Goal: Complete application form

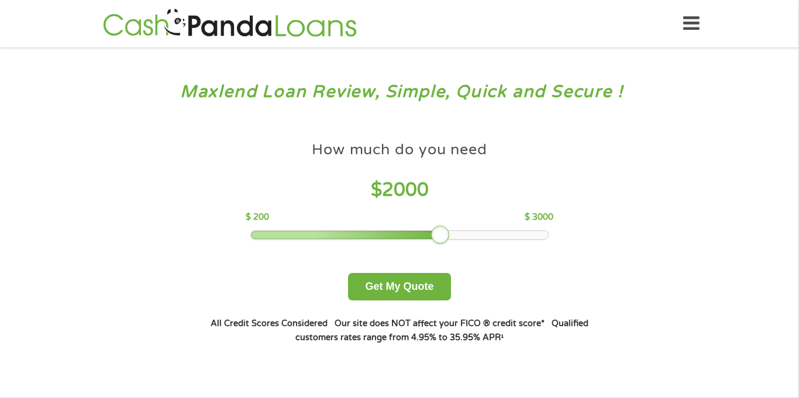
drag, startPoint x: 332, startPoint y: 236, endPoint x: 436, endPoint y: 255, distance: 105.9
click at [436, 255] on div "How much do you need $ 2000 $ 200 $ 3000 Get My Quote" at bounding box center [399, 218] width 409 height 165
click at [396, 288] on button "Get My Quote" at bounding box center [399, 286] width 102 height 27
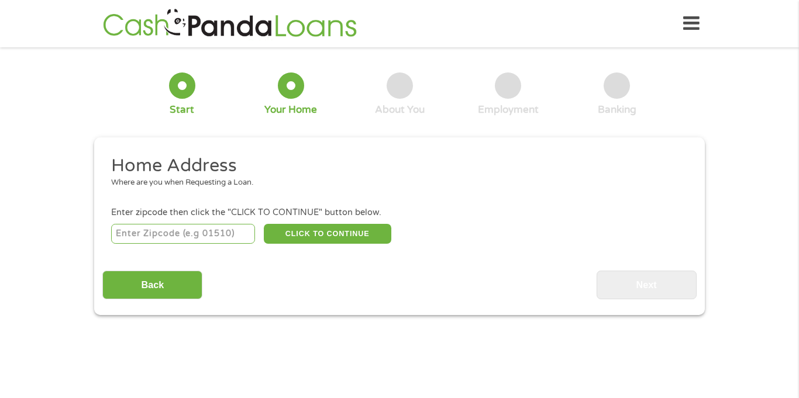
click at [160, 236] on input "number" at bounding box center [183, 234] width 144 height 20
type input "50315"
click at [298, 235] on button "CLICK TO CONTINUE" at bounding box center [327, 234] width 127 height 20
type input "50315"
type input "Des Moines"
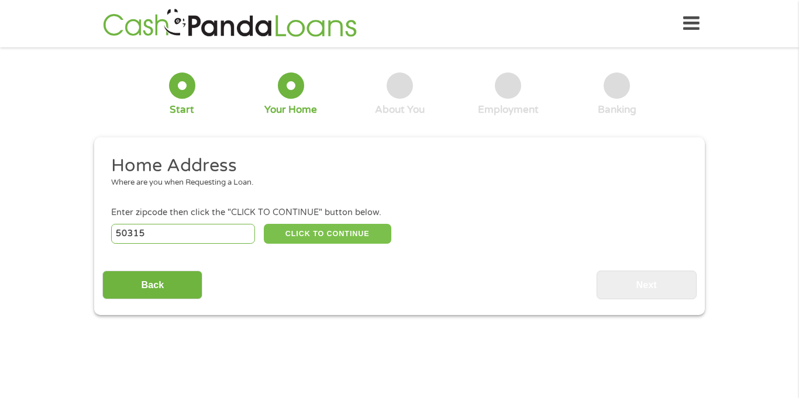
select select "[US_STATE]"
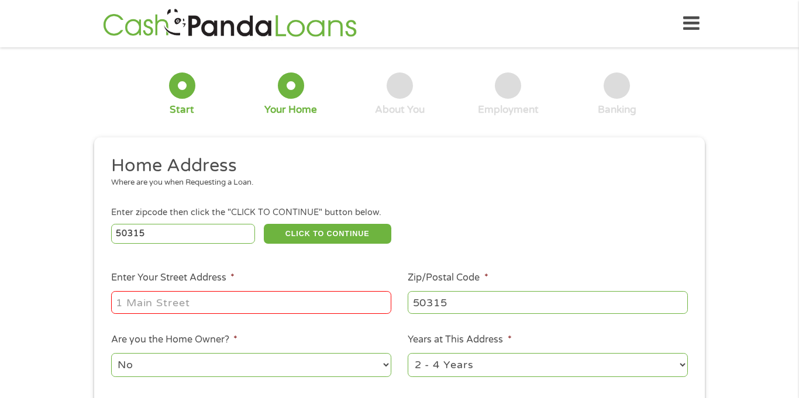
click at [198, 306] on input "Enter Your Street Address *" at bounding box center [251, 302] width 280 height 22
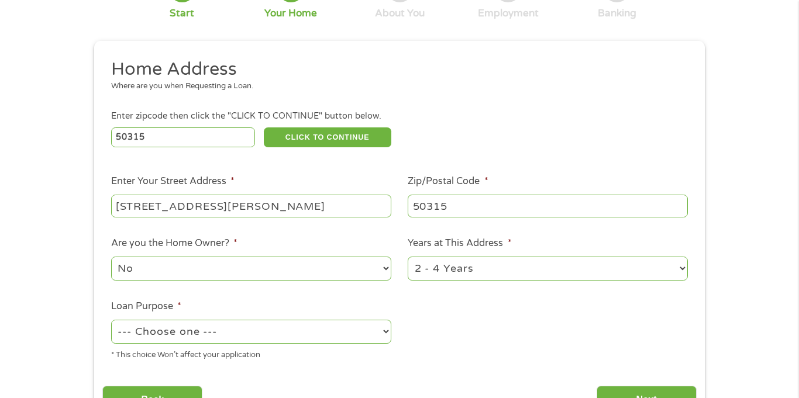
scroll to position [230, 0]
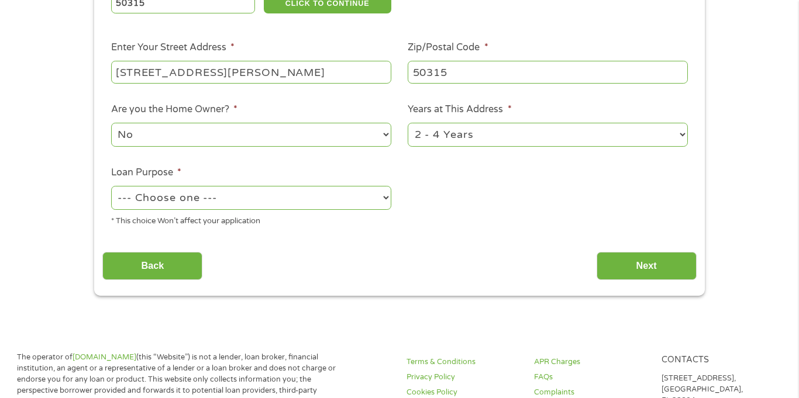
click at [326, 73] on input "[STREET_ADDRESS][PERSON_NAME]" at bounding box center [251, 72] width 280 height 22
type input "[STREET_ADDRESS][PERSON_NAME]"
click at [321, 195] on select "--- Choose one --- Pay Bills Debt Consolidation Home Improvement Major Purchase…" at bounding box center [251, 198] width 280 height 24
select select "other"
click at [111, 187] on select "--- Choose one --- Pay Bills Debt Consolidation Home Improvement Major Purchase…" at bounding box center [251, 198] width 280 height 24
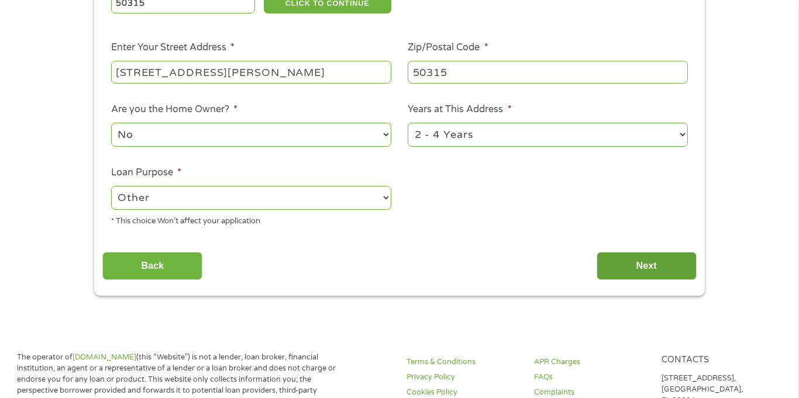
click at [658, 269] on input "Next" at bounding box center [646, 266] width 100 height 29
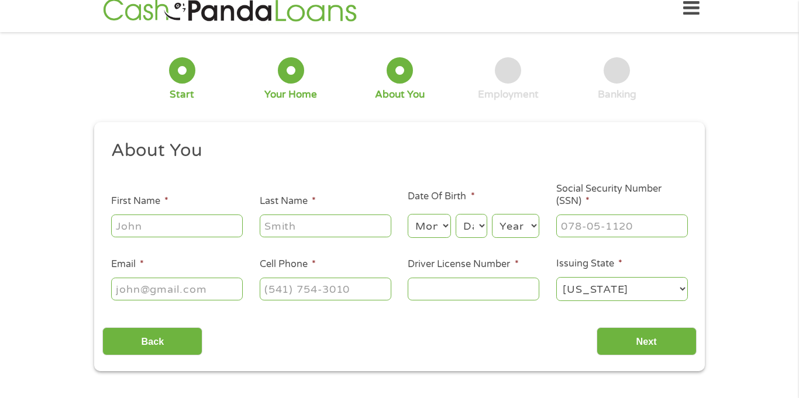
scroll to position [5, 5]
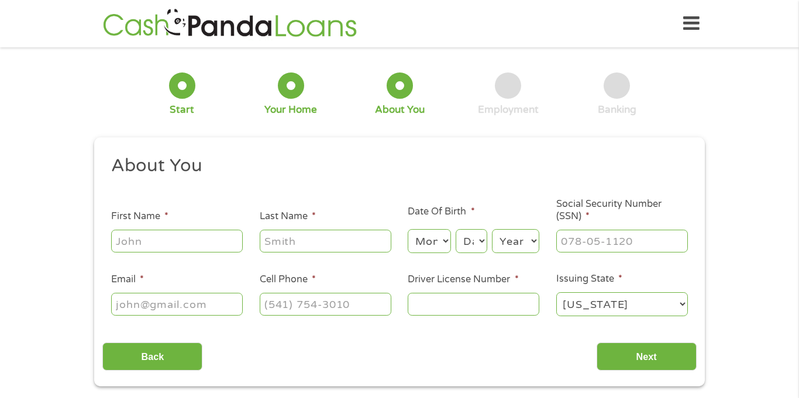
click at [227, 244] on input "First Name *" at bounding box center [177, 241] width 132 height 22
type input "[PERSON_NAME]"
click at [438, 243] on select "Month 1 2 3 4 5 6 7 8 9 10 11 12" at bounding box center [429, 241] width 43 height 24
select select "8"
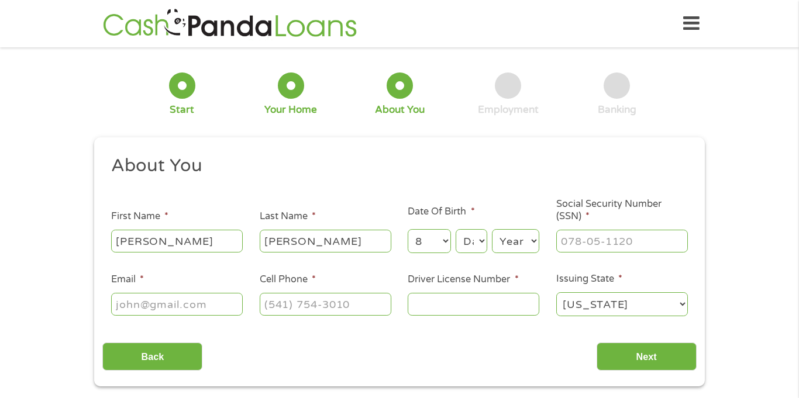
click at [408, 229] on select "Month 1 2 3 4 5 6 7 8 9 10 11 12" at bounding box center [429, 241] width 43 height 24
click at [472, 242] on select "Day 1 2 3 4 5 6 7 8 9 10 11 12 13 14 15 16 17 18 19 20 21 22 23 24 25 26 27 28 …" at bounding box center [472, 241] width 32 height 24
select select "13"
click at [456, 229] on select "Day 1 2 3 4 5 6 7 8 9 10 11 12 13 14 15 16 17 18 19 20 21 22 23 24 25 26 27 28 …" at bounding box center [472, 241] width 32 height 24
click at [529, 242] on select "Year [DATE] 2006 2005 2004 2003 2002 2001 2000 1999 1998 1997 1996 1995 1994 19…" at bounding box center [515, 241] width 47 height 24
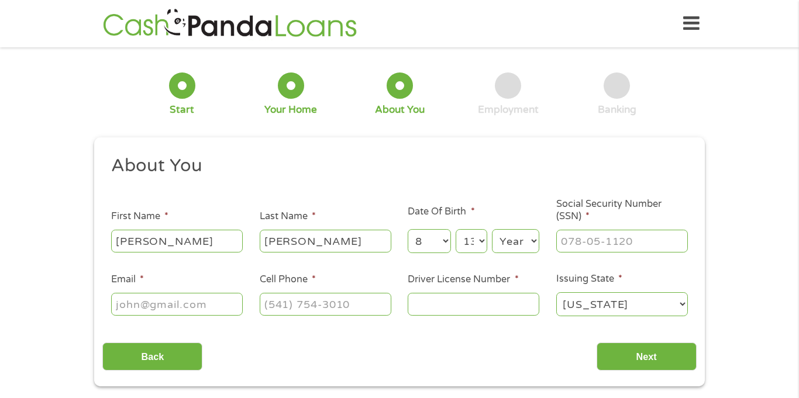
select select "1979"
click at [492, 229] on select "Year [DATE] 2006 2005 2004 2003 2002 2001 2000 1999 1998 1997 1996 1995 1994 19…" at bounding box center [515, 241] width 47 height 24
click at [578, 242] on input "Social Security Number (SSN) *" at bounding box center [622, 241] width 132 height 22
type input "450-89-0092"
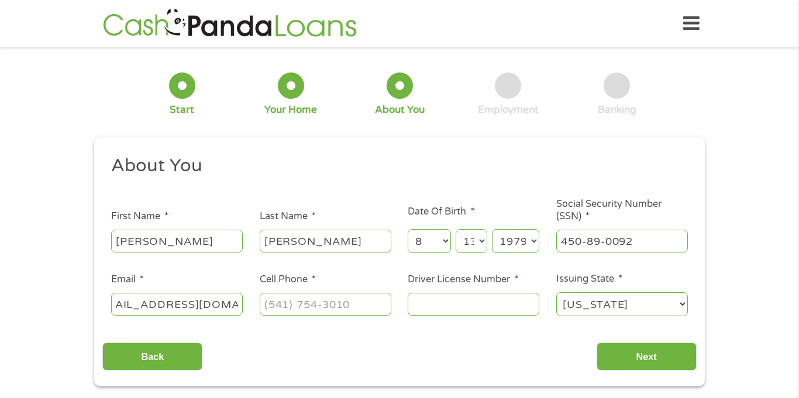
type input "[EMAIL_ADDRESS][DOMAIN_NAME]"
click at [381, 305] on input "Cell Phone *" at bounding box center [326, 304] width 132 height 22
type input "[PHONE_NUMBER]"
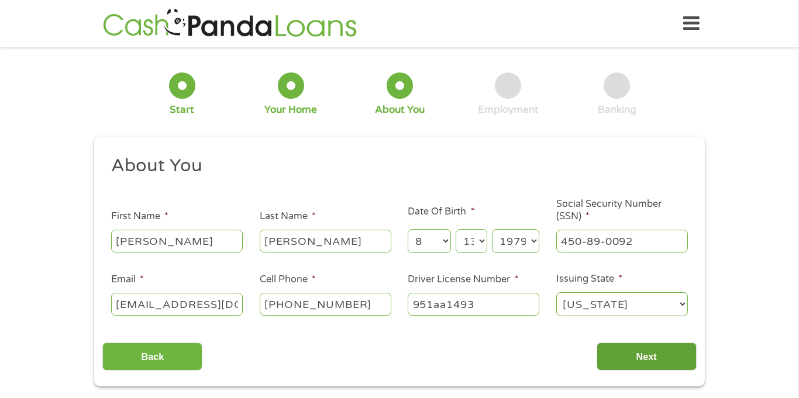
type input "951aa1493"
click at [612, 360] on input "Next" at bounding box center [646, 357] width 100 height 29
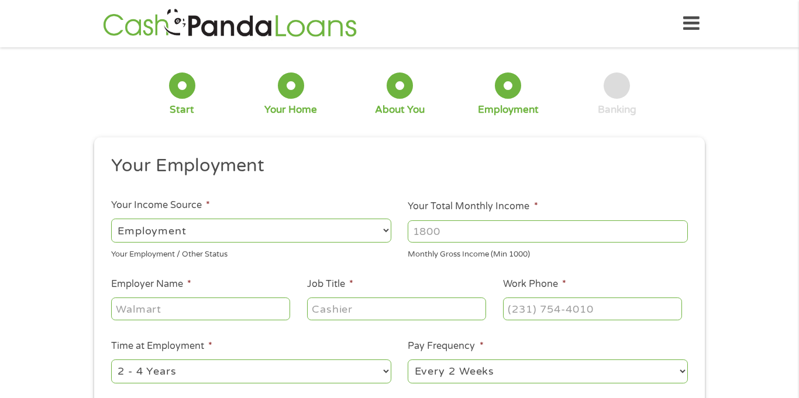
scroll to position [5, 5]
click at [612, 360] on select "--- Choose one --- Every 2 Weeks Every Week Monthly Semi-Monthly" at bounding box center [548, 372] width 280 height 24
click at [475, 229] on input "Your Total Monthly Income *" at bounding box center [548, 231] width 280 height 22
type input "2000"
click at [191, 310] on input "Employer Name *" at bounding box center [200, 309] width 179 height 22
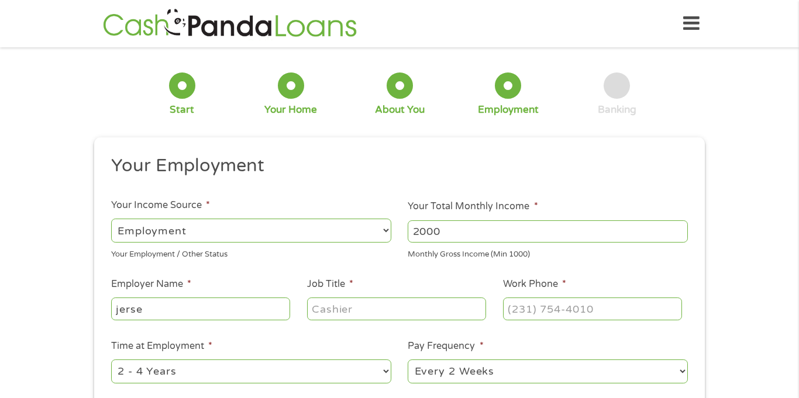
type input "jersey"
type input "Jersey mikes"
type input "c"
type input "sandwhich"
type input "sandwich maker"
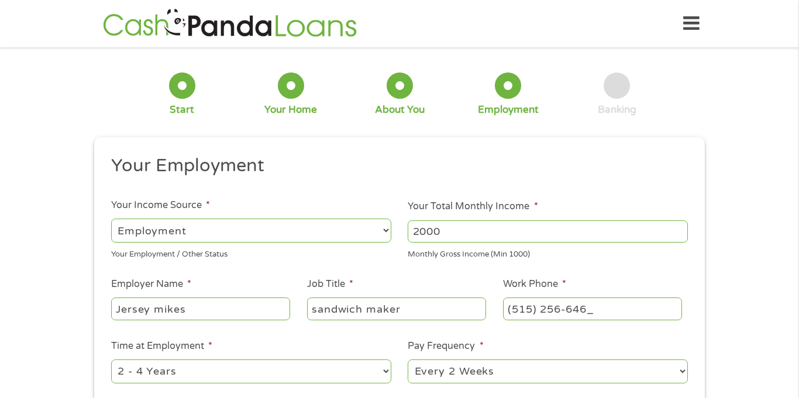
type input "[PHONE_NUMBER]"
click at [180, 374] on select "--- Choose one --- 1 Year or less 1 - 2 Years 2 - 4 Years Over 4 Years" at bounding box center [251, 372] width 280 height 24
select select "12months"
click at [111, 360] on select "--- Choose one --- 1 Year or less 1 - 2 Years 2 - 4 Years Over 4 Years" at bounding box center [251, 372] width 280 height 24
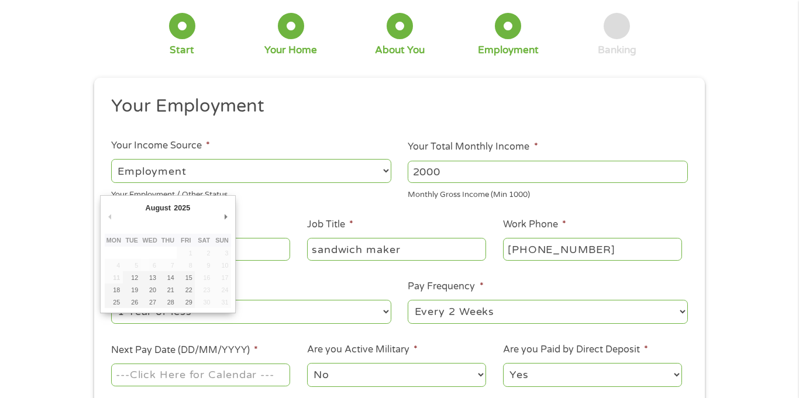
scroll to position [236, 0]
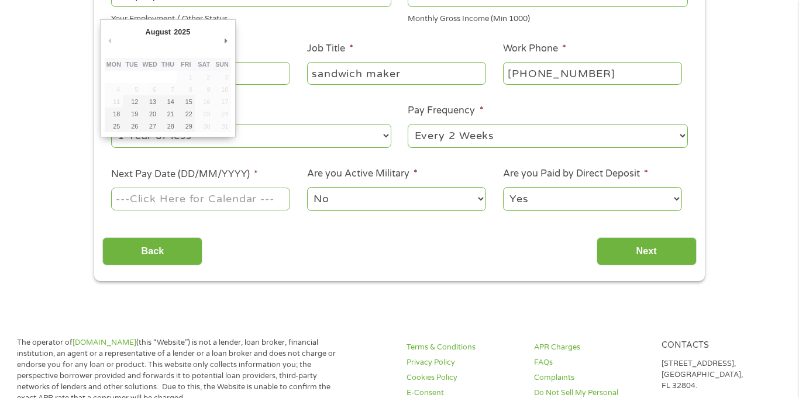
click at [258, 37] on ul "Your Employment Your Income Source * --- Choose one --- Employment [DEMOGRAPHIC…" at bounding box center [399, 70] width 594 height 303
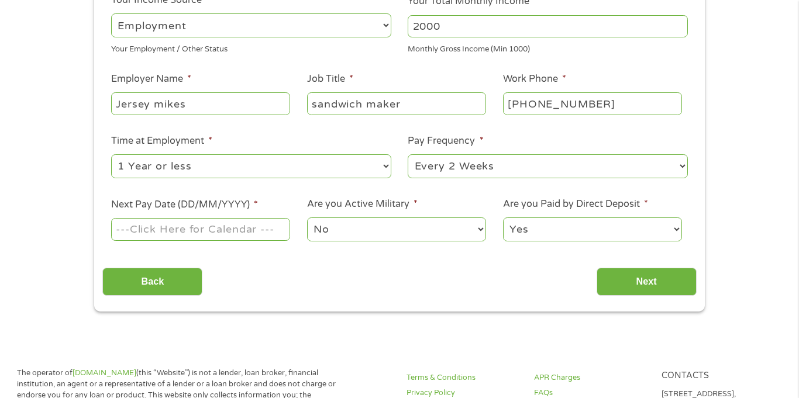
scroll to position [189, 0]
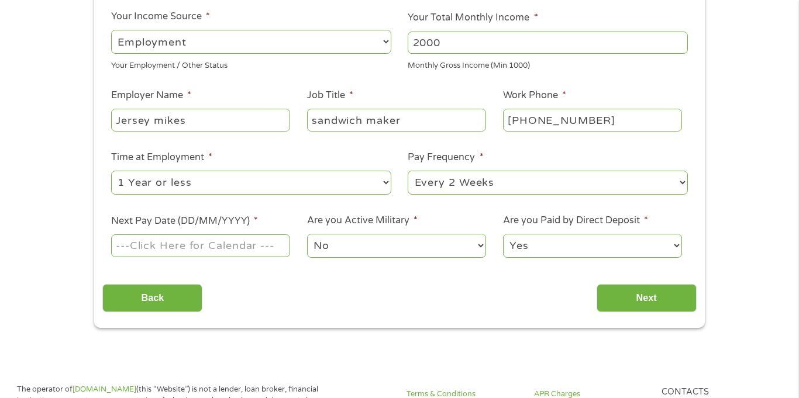
click at [160, 251] on input "Next Pay Date (DD/MM/YYYY) *" at bounding box center [200, 245] width 179 height 22
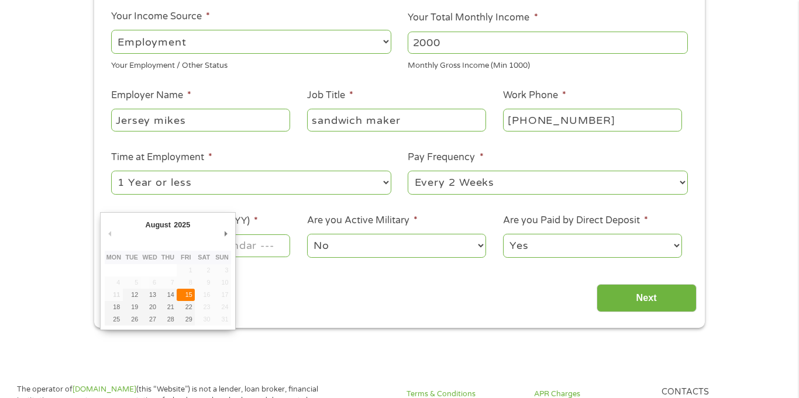
type input "[DATE]"
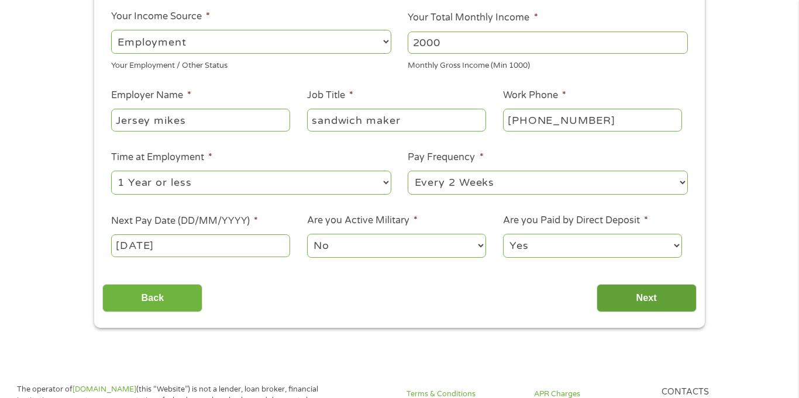
click at [638, 298] on input "Next" at bounding box center [646, 298] width 100 height 29
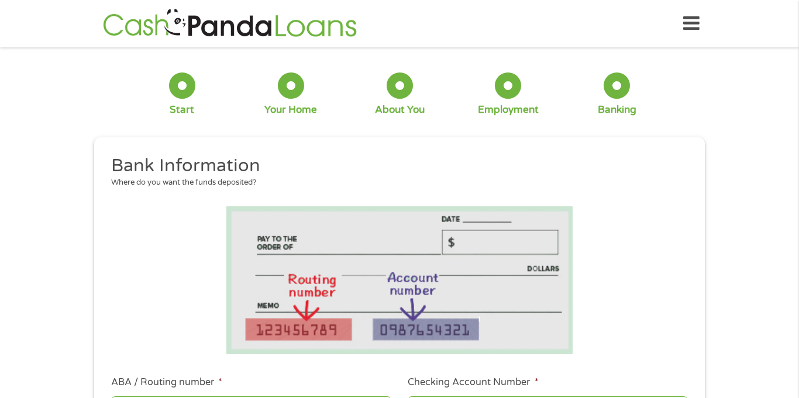
scroll to position [51, 5]
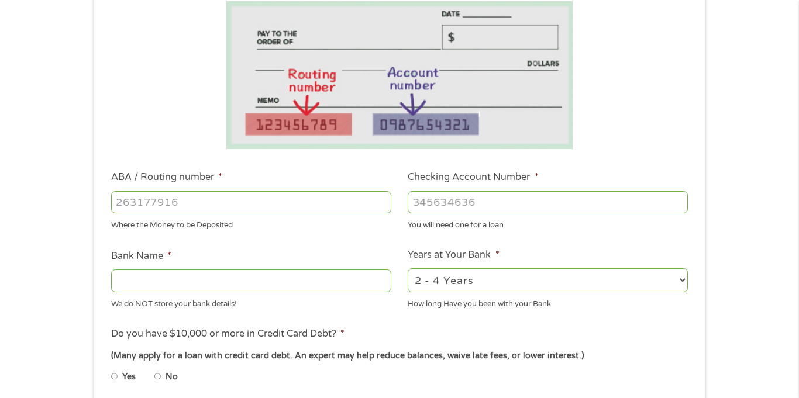
scroll to position [211, 0]
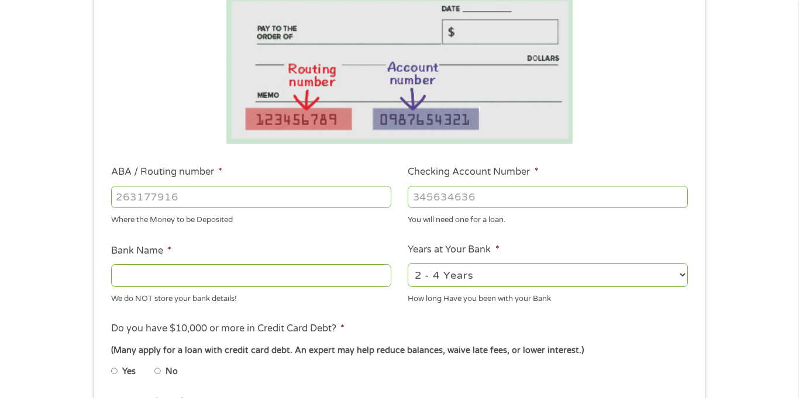
click at [313, 194] on input "ABA / Routing number *" at bounding box center [251, 197] width 280 height 22
type input "52128715588991"
type input "021214891"
click at [291, 276] on input "Bank Name *" at bounding box center [251, 275] width 280 height 22
type input "Cross river bank"
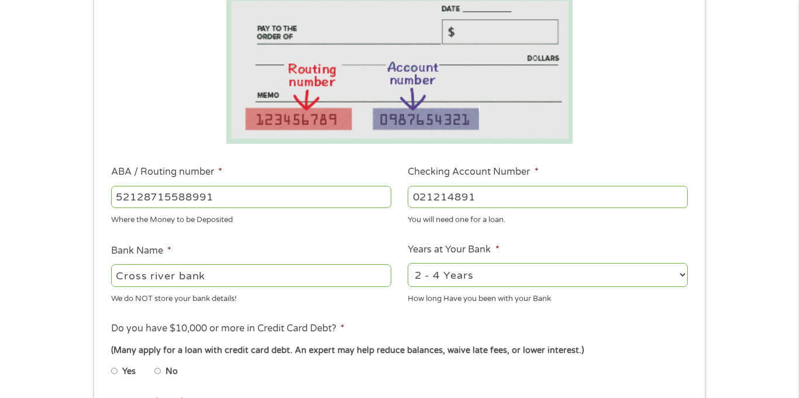
click at [521, 275] on select "2 - 4 Years 6 - 12 Months 1 - 2 Years Over 4 Years" at bounding box center [548, 275] width 280 height 24
select select "12months"
click at [408, 263] on select "2 - 4 Years 6 - 12 Months 1 - 2 Years Over 4 Years" at bounding box center [548, 275] width 280 height 24
click at [157, 374] on input "No" at bounding box center [157, 371] width 7 height 19
radio input "true"
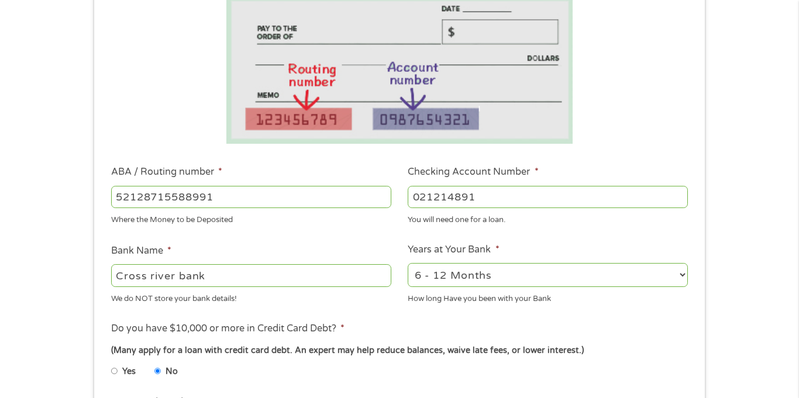
click at [111, 362] on input "Yes" at bounding box center [114, 371] width 7 height 19
radio input "true"
click at [154, 362] on input "No" at bounding box center [157, 371] width 7 height 19
radio input "true"
click at [111, 362] on input "Yes" at bounding box center [114, 371] width 7 height 19
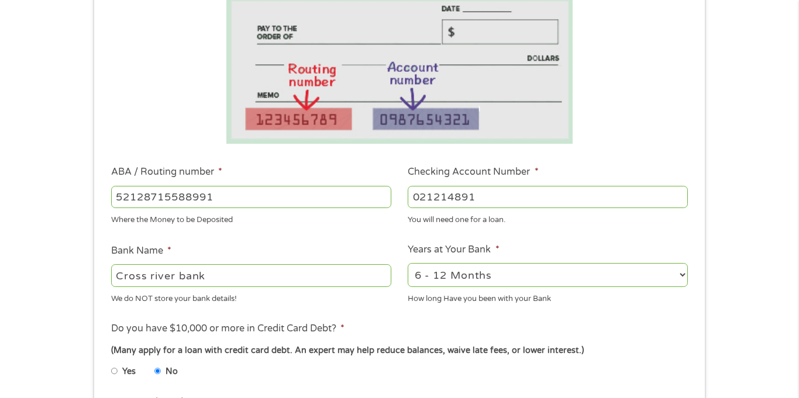
radio input "true"
click at [154, 362] on input "No" at bounding box center [157, 371] width 7 height 19
radio input "true"
click at [208, 375] on ul "Yes No" at bounding box center [250, 373] width 279 height 27
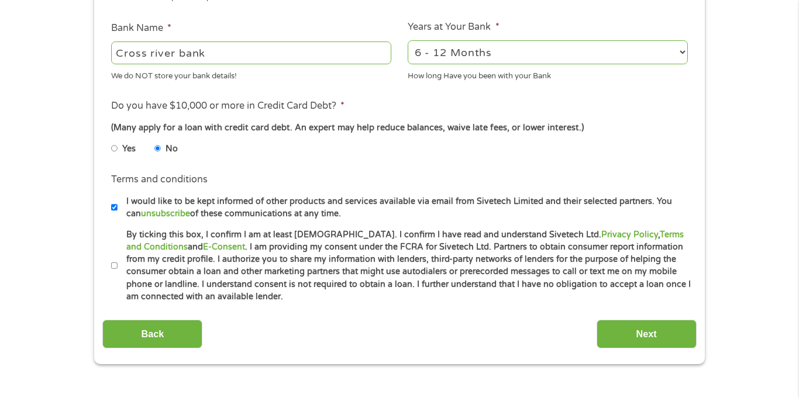
scroll to position [444, 0]
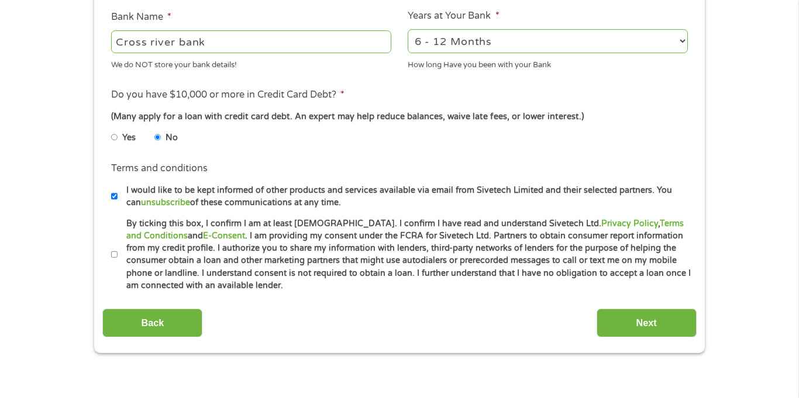
click at [117, 255] on input "By ticking this box, I confirm I am at least [DEMOGRAPHIC_DATA]. I confirm I ha…" at bounding box center [114, 255] width 7 height 19
checkbox input "true"
click at [632, 330] on input "Next" at bounding box center [646, 323] width 100 height 29
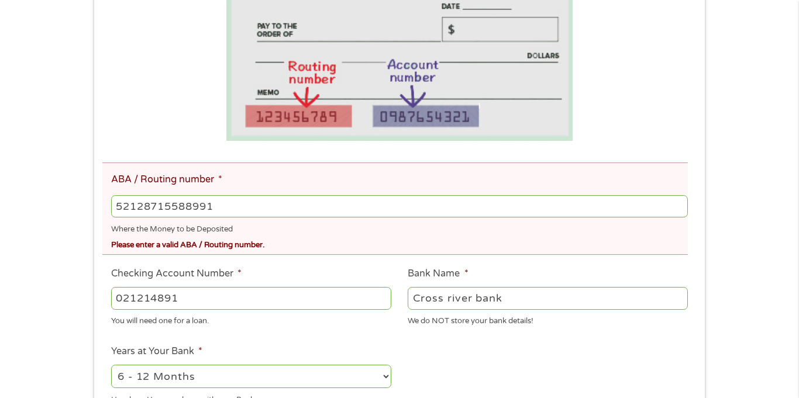
scroll to position [281, 0]
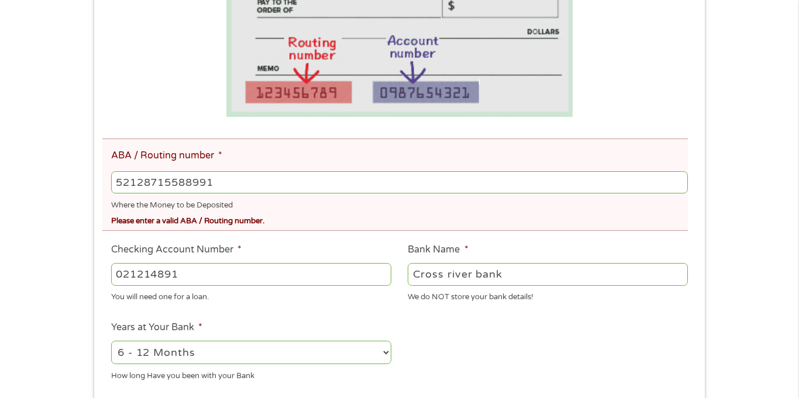
click at [229, 184] on input "52128715588991" at bounding box center [399, 182] width 577 height 22
type input "5"
type input "52128715588990"
click at [526, 271] on input "Cross river bank" at bounding box center [548, 274] width 280 height 22
type input "C"
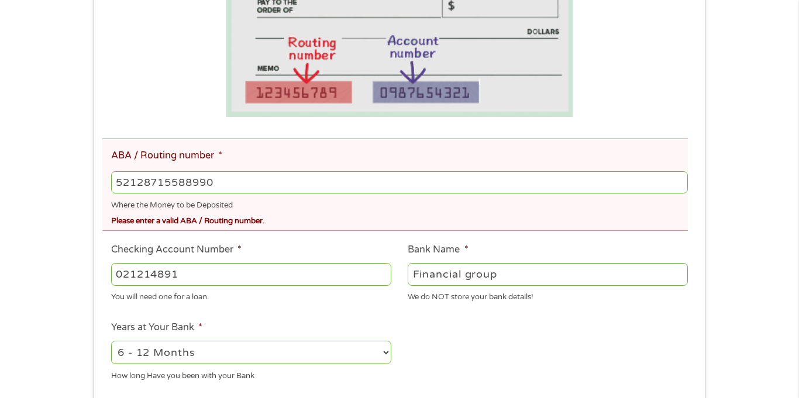
type input "Financial group"
click at [543, 371] on ul "Bank Information Where do you want the funds deposited? ABA / Routing number * …" at bounding box center [399, 261] width 594 height 686
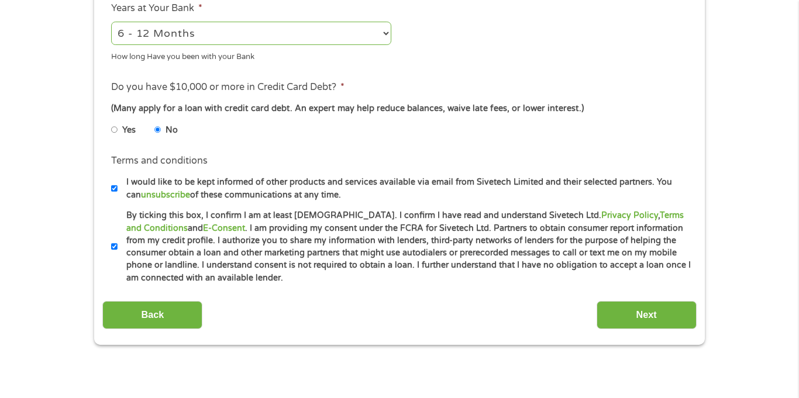
scroll to position [632, 0]
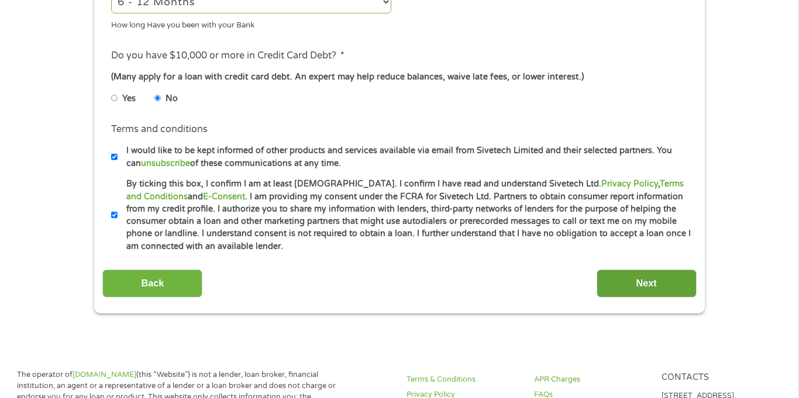
click at [650, 291] on input "Next" at bounding box center [646, 284] width 100 height 29
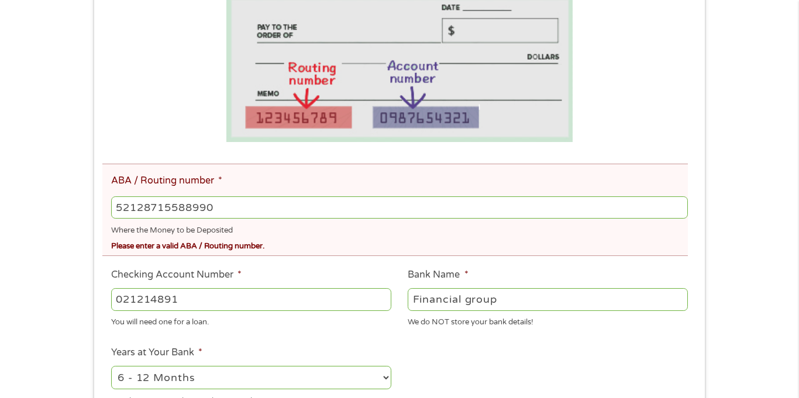
scroll to position [257, 0]
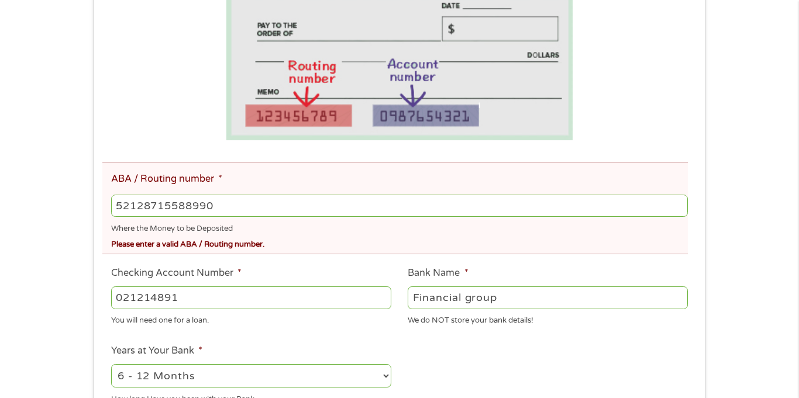
click at [317, 196] on input "52128715588990" at bounding box center [399, 206] width 577 height 22
type input "5"
type input "2"
click at [153, 293] on input "021214891" at bounding box center [251, 298] width 280 height 22
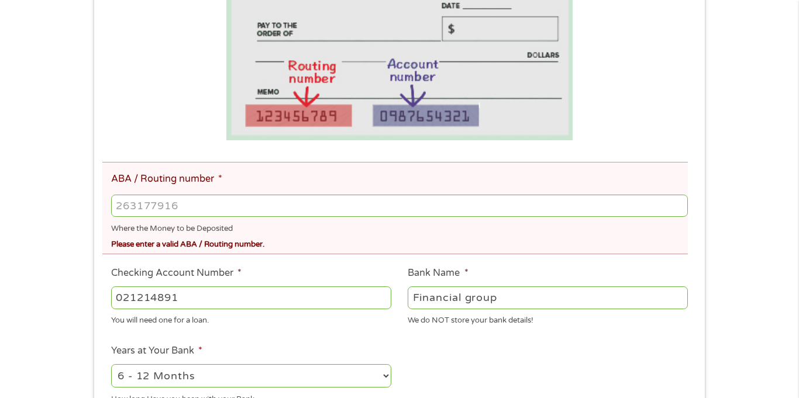
click at [153, 293] on input "021214891" at bounding box center [251, 298] width 280 height 22
click at [142, 213] on input "ABA / Routing number *" at bounding box center [399, 206] width 577 height 22
type input "021214891"
type input "Cross River Bank"
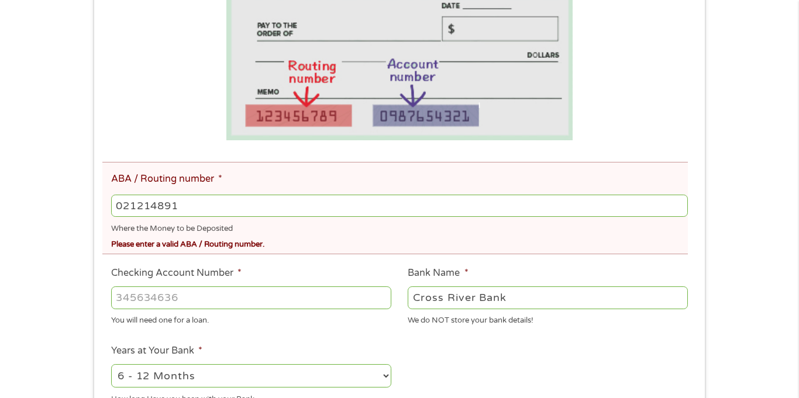
type input "021214891"
type input "52128715588991"
click at [448, 329] on ul "Bank Information Where do you want the funds deposited? ABA / Routing number * …" at bounding box center [399, 284] width 594 height 686
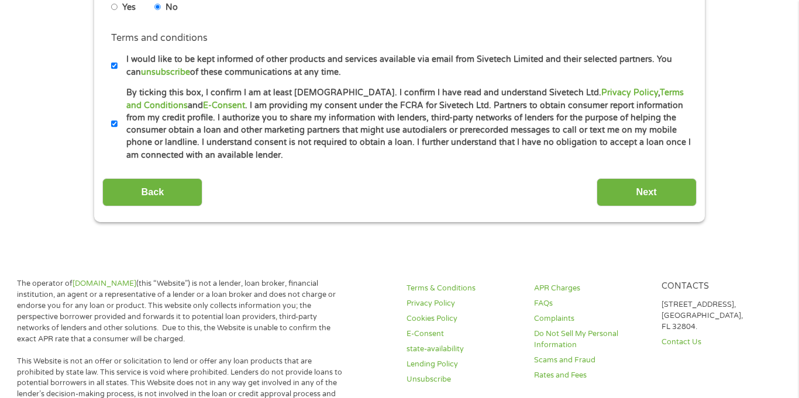
scroll to position [725, 0]
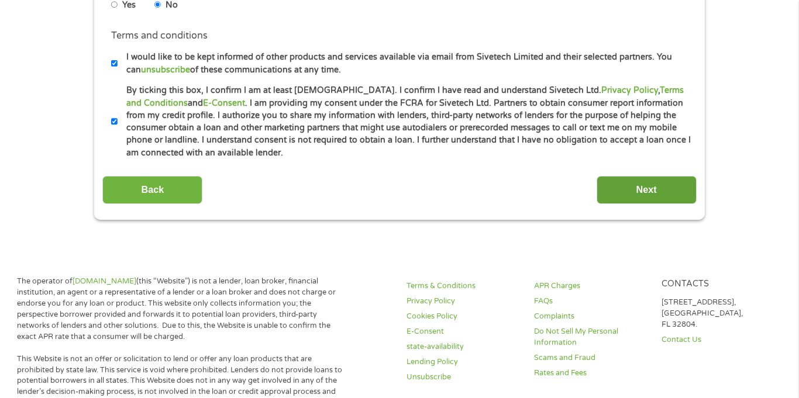
click at [654, 182] on input "Next" at bounding box center [646, 190] width 100 height 29
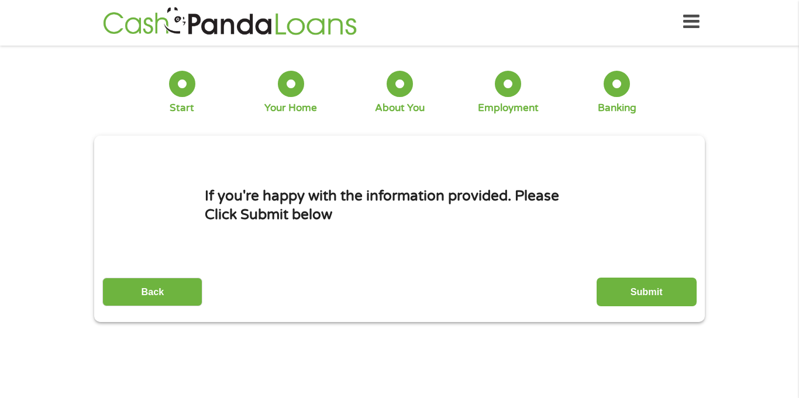
scroll to position [0, 0]
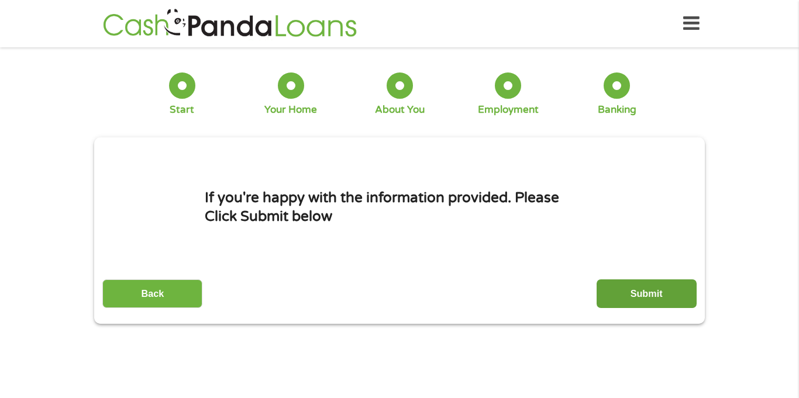
click at [663, 283] on input "Submit" at bounding box center [646, 294] width 100 height 29
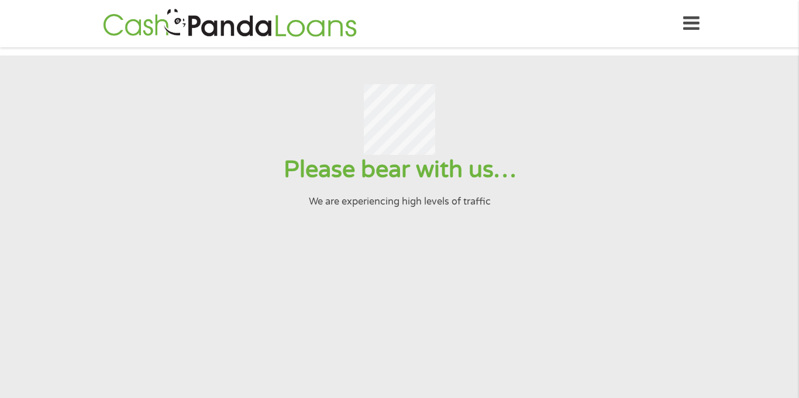
click at [663, 283] on section "Please bear with us… We are experiencing high levels of traffic" at bounding box center [399, 253] width 799 height 395
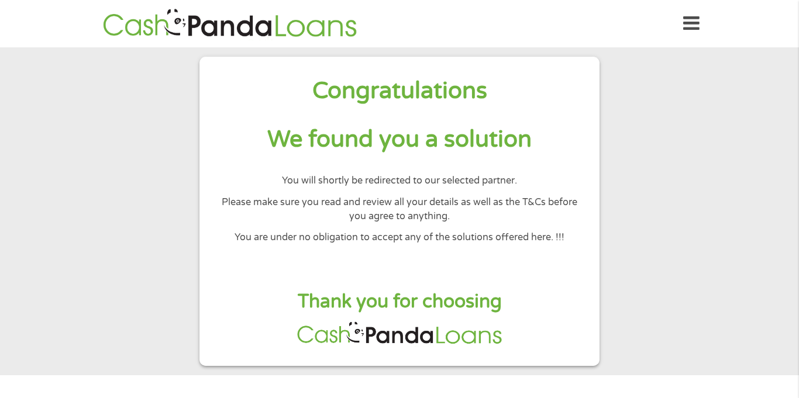
click at [582, 226] on div "Congratulations We found you a solution You will shortly be redirected to our s…" at bounding box center [399, 211] width 400 height 309
